Goal: Task Accomplishment & Management: Manage account settings

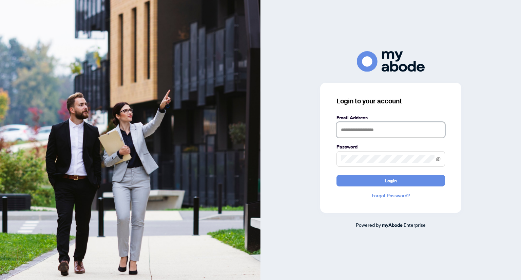
click at [392, 131] on input "text" at bounding box center [391, 130] width 109 height 16
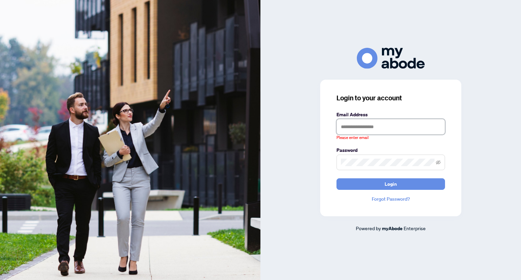
type input "**********"
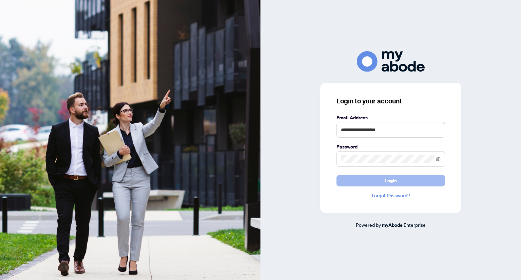
click at [401, 182] on button "Login" at bounding box center [391, 181] width 109 height 12
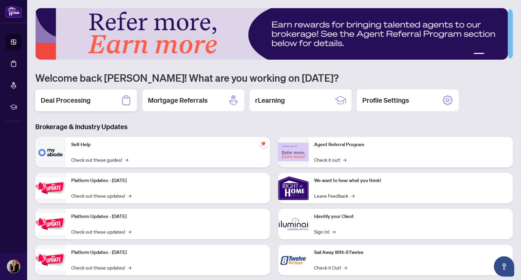
click at [62, 98] on h2 "Deal Processing" at bounding box center [66, 101] width 50 height 10
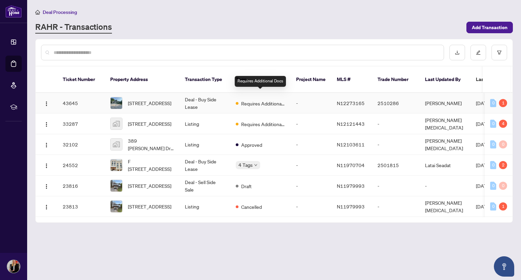
click at [269, 100] on span "Requires Additional Docs" at bounding box center [263, 103] width 44 height 7
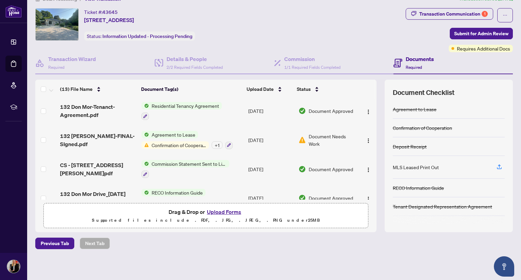
scroll to position [35, 0]
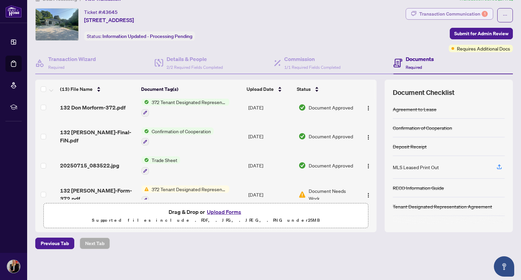
click at [440, 16] on div "Transaction Communication 1" at bounding box center [453, 13] width 69 height 11
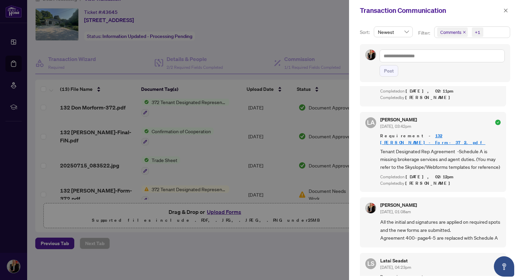
scroll to position [0, 0]
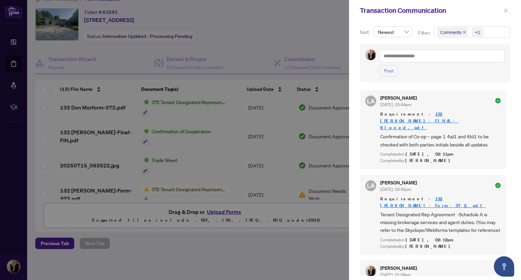
click at [506, 10] on icon "close" at bounding box center [506, 10] width 5 height 5
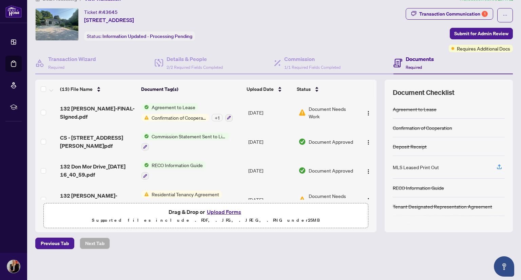
scroll to position [171, 0]
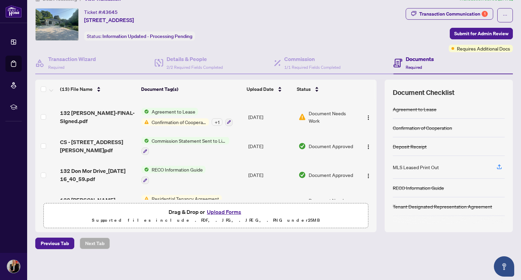
click at [183, 118] on span "Confirmation of Cooperation" at bounding box center [179, 121] width 60 height 7
click at [309, 114] on span "Document Needs Work" at bounding box center [332, 117] width 47 height 15
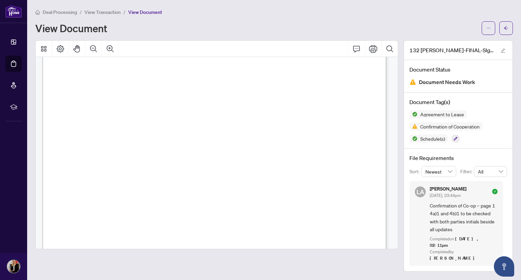
scroll to position [2443, 0]
